Goal: Transaction & Acquisition: Purchase product/service

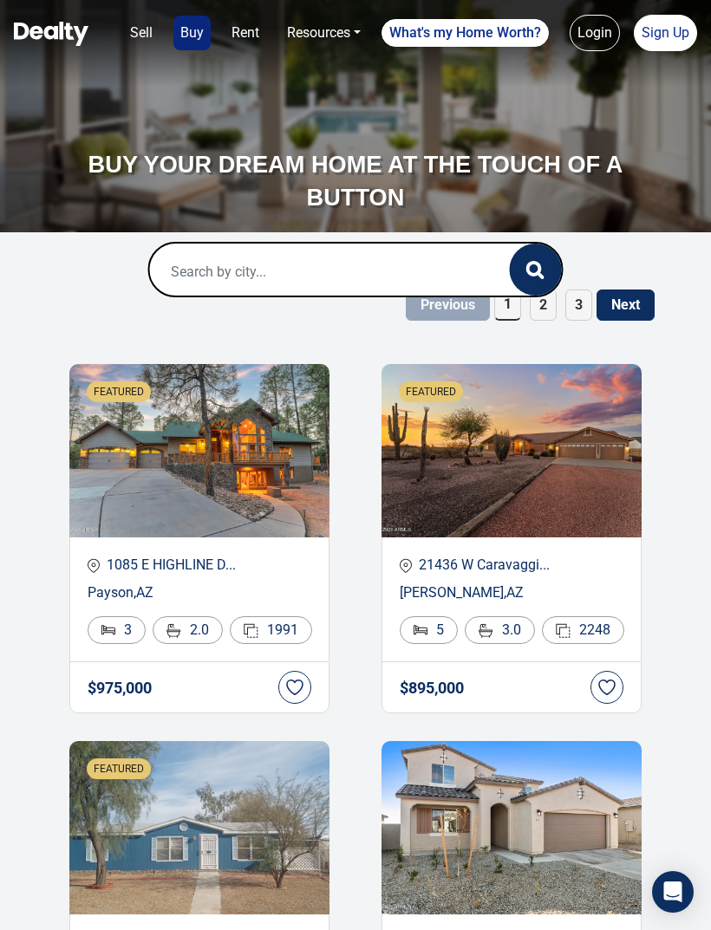
scroll to position [16, 0]
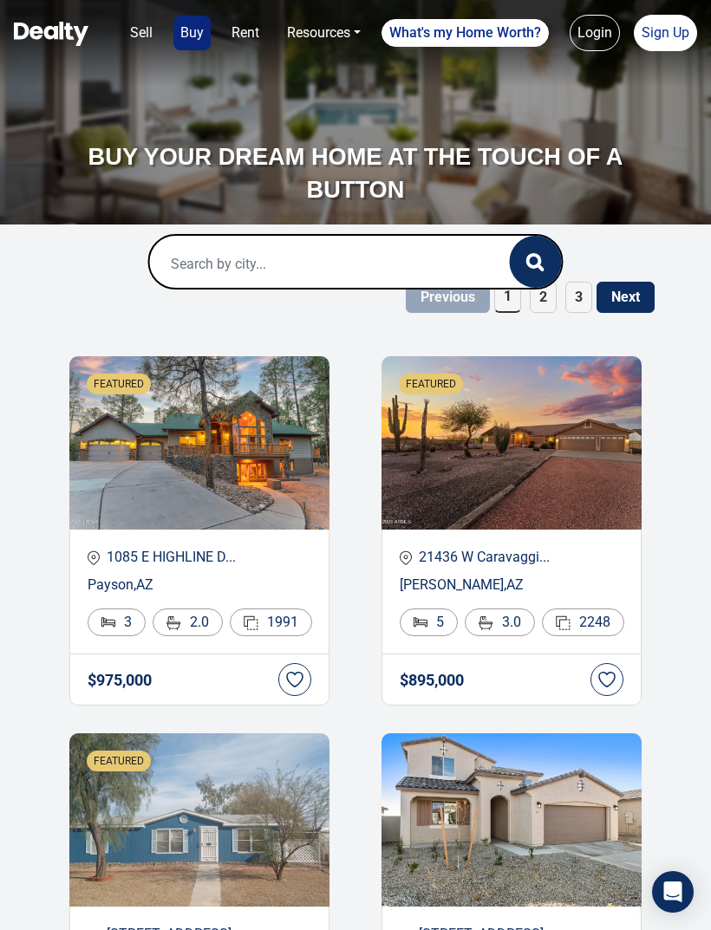
click at [622, 292] on button "Next" at bounding box center [625, 297] width 58 height 31
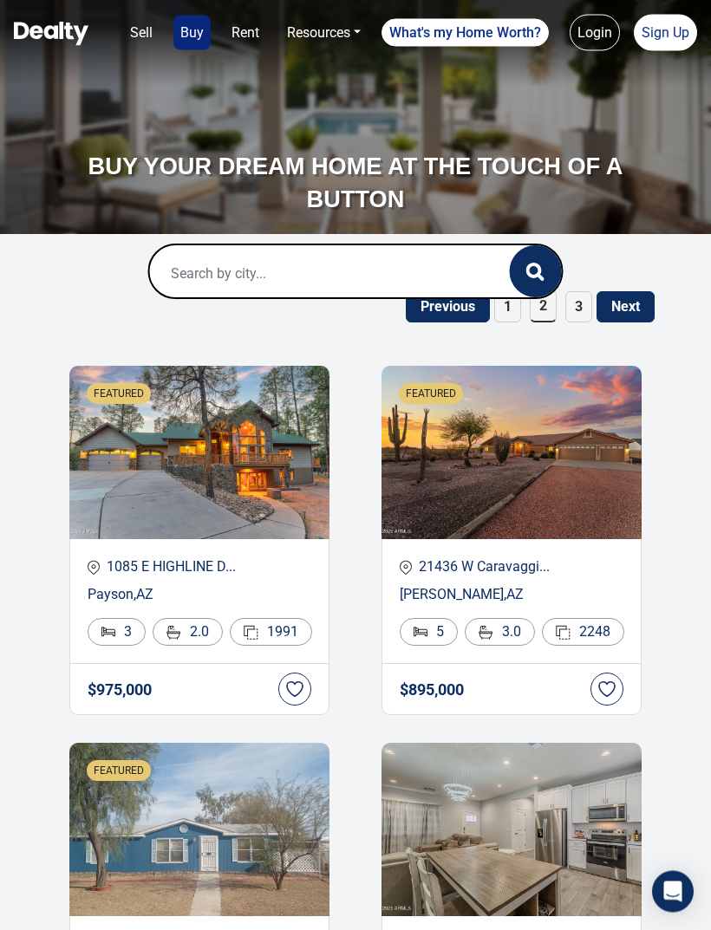
scroll to position [0, 0]
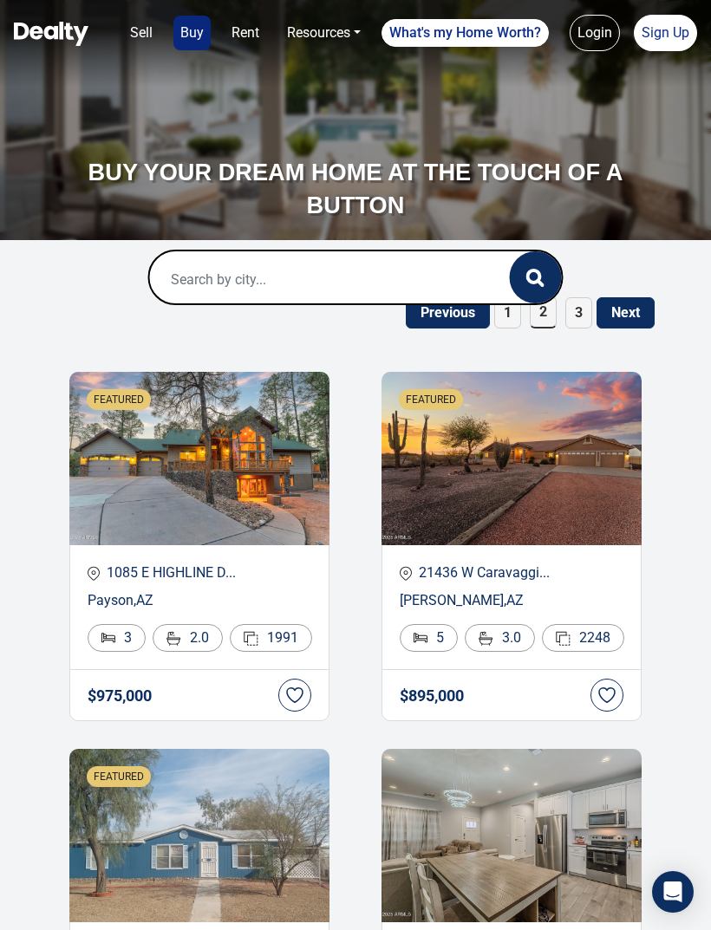
click at [338, 39] on link "Resources" at bounding box center [324, 33] width 88 height 35
click at [179, 26] on link "Buy" at bounding box center [191, 33] width 37 height 35
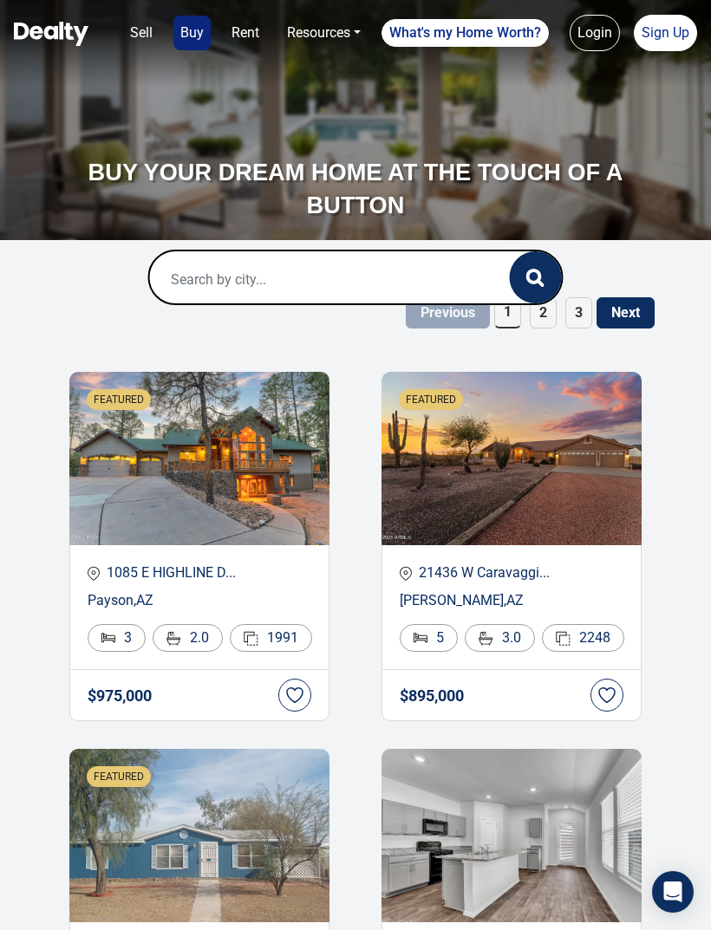
click at [211, 265] on input "text" at bounding box center [314, 278] width 329 height 55
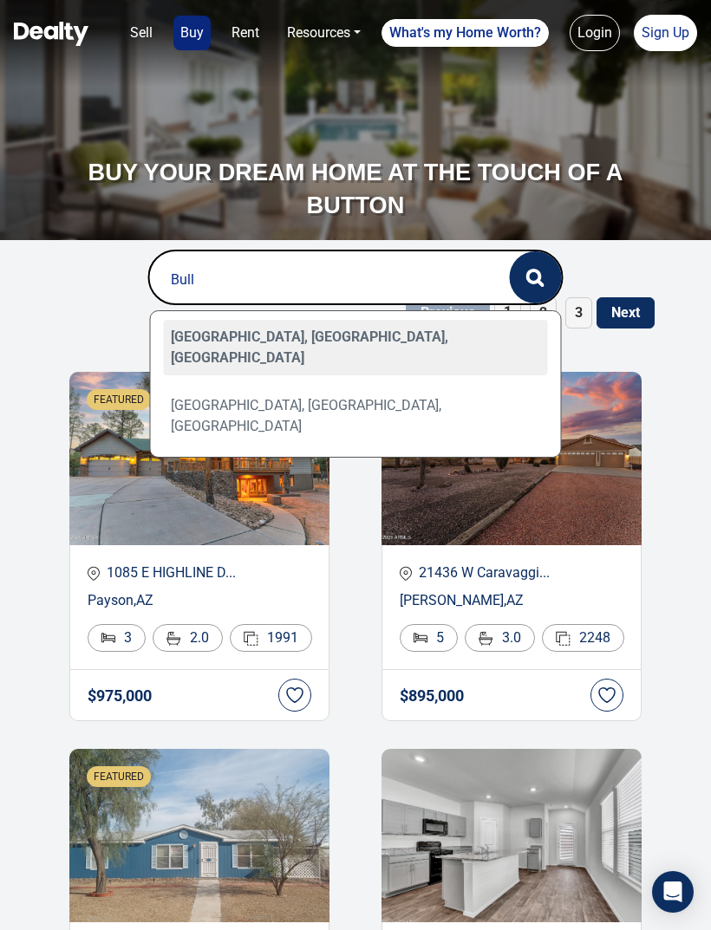
click at [211, 327] on div "Bullhead, AZ, USA" at bounding box center [356, 347] width 384 height 55
type input "Bullhead, AZ, USA"
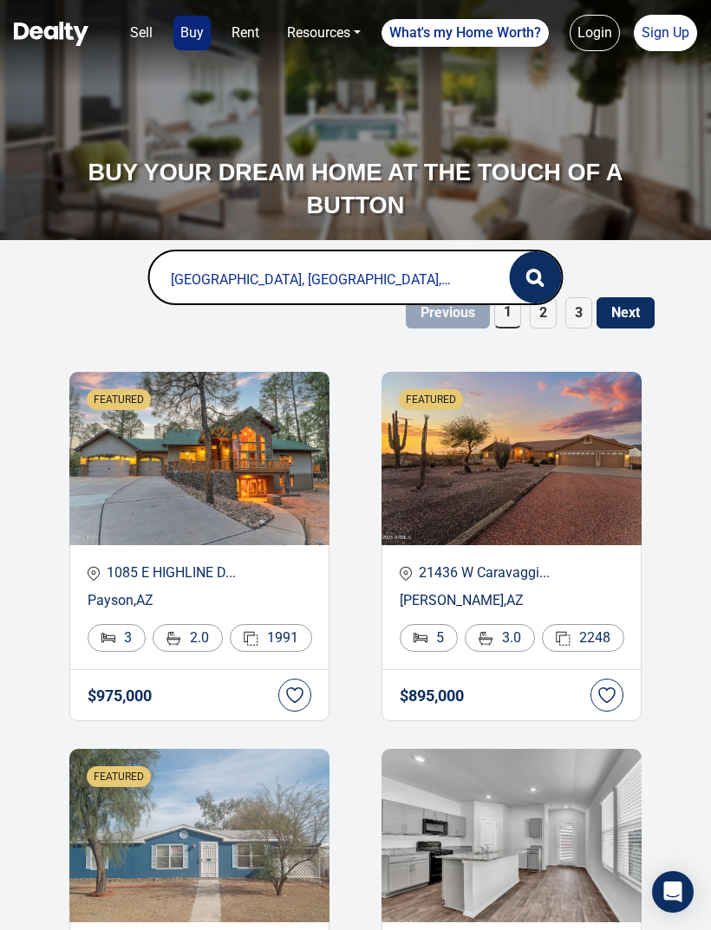
click at [531, 274] on icon "button" at bounding box center [535, 278] width 18 height 18
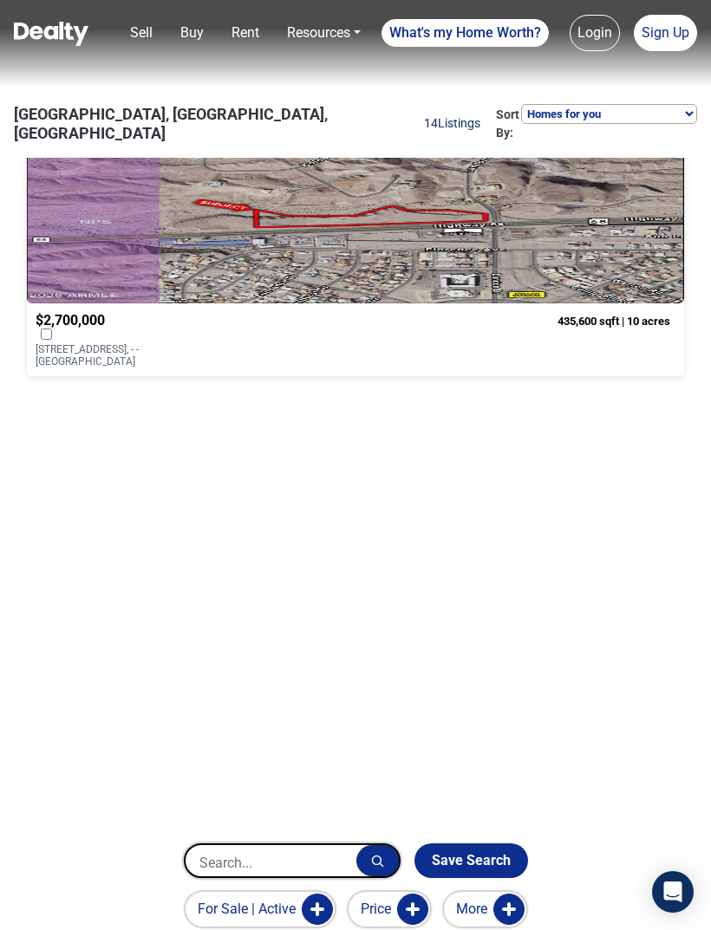
click at [424, 114] on span "14 Listings" at bounding box center [452, 124] width 56 height 21
click at [567, 114] on select "Homes for you Price (Low to High) Price (High to Low) New or Recently Changed F…" at bounding box center [609, 114] width 176 height 20
select select "low_to_high"
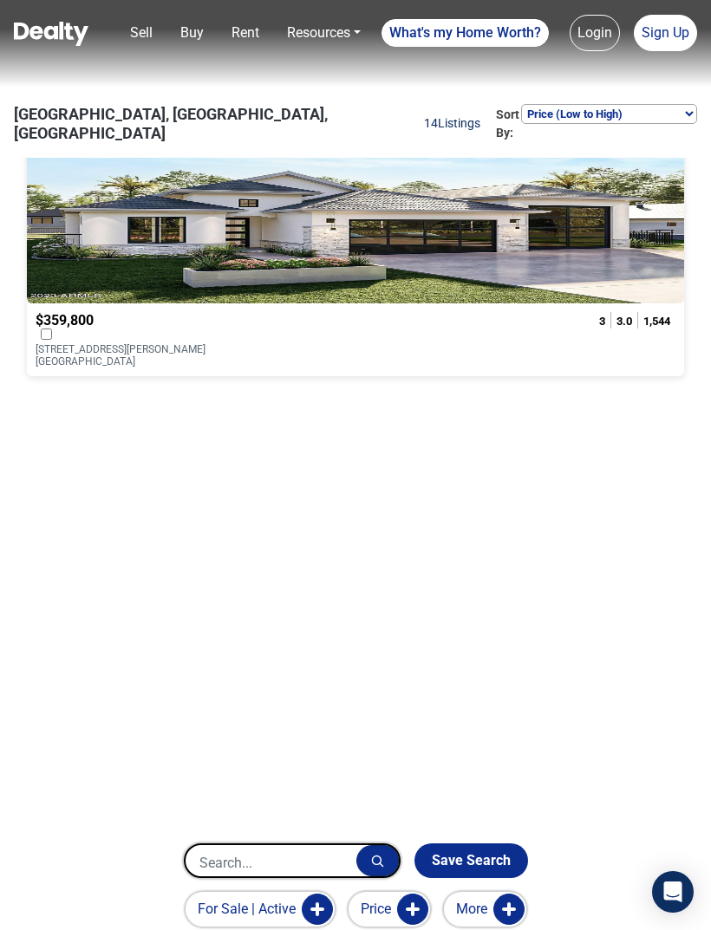
click at [166, 235] on div at bounding box center [355, 216] width 657 height 173
click at [186, 28] on link "Buy" at bounding box center [191, 33] width 37 height 35
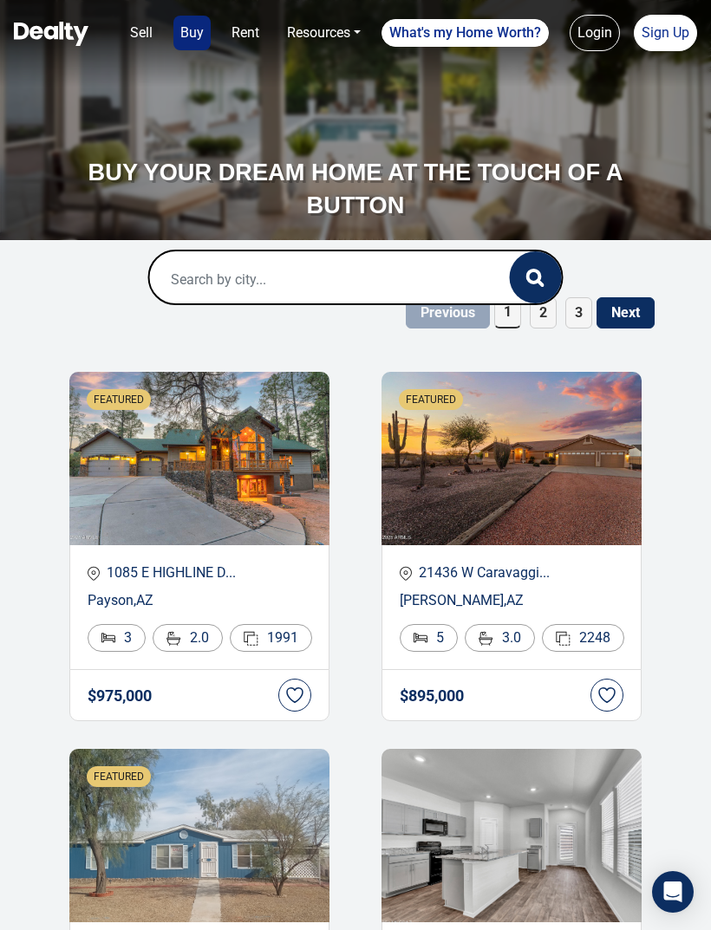
click at [202, 280] on input "text" at bounding box center [314, 278] width 329 height 55
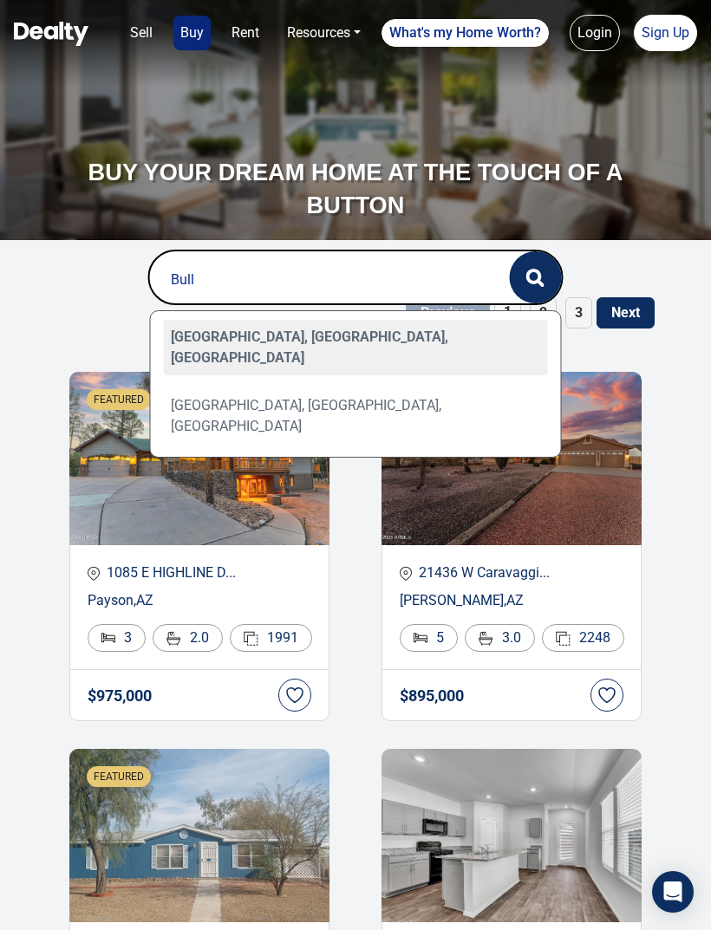
click at [210, 334] on div "Bullhead, AZ, USA" at bounding box center [356, 347] width 384 height 55
type input "Bullhead, AZ, USA"
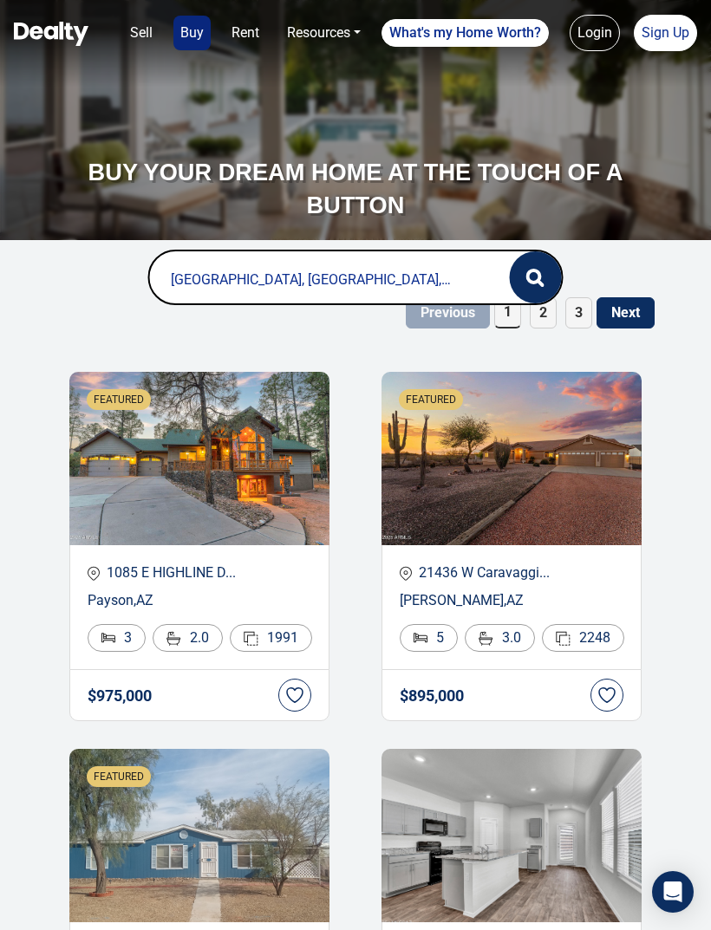
click at [537, 276] on icon "button" at bounding box center [535, 278] width 18 height 18
